Goal: Register for event/course

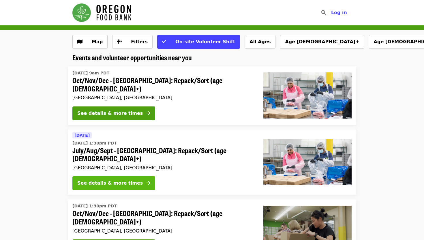
click at [123, 180] on div "See details & more times" at bounding box center [109, 183] width 65 height 7
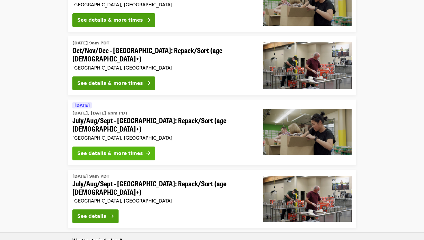
scroll to position [228, 0]
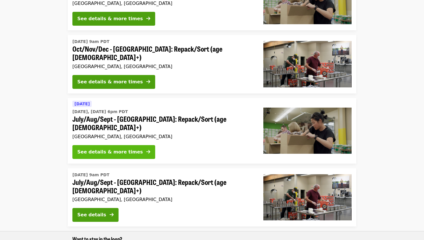
click at [120, 149] on div "See details & more times" at bounding box center [109, 152] width 65 height 7
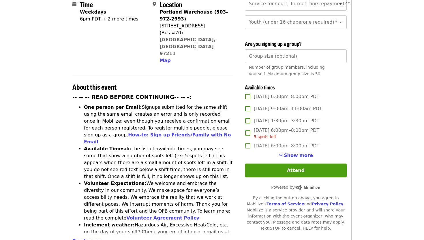
scroll to position [153, 0]
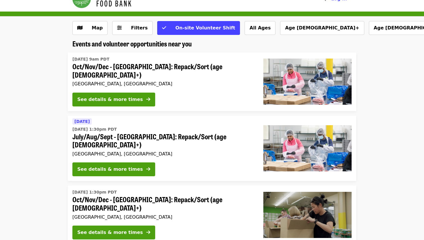
scroll to position [3, 0]
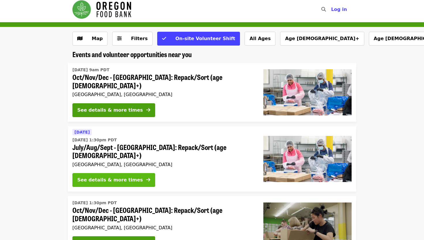
click at [117, 177] on div "See details & more times" at bounding box center [109, 180] width 65 height 7
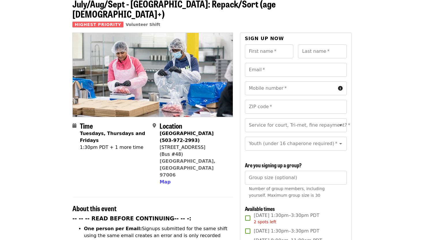
scroll to position [33, 0]
